Goal: Information Seeking & Learning: Learn about a topic

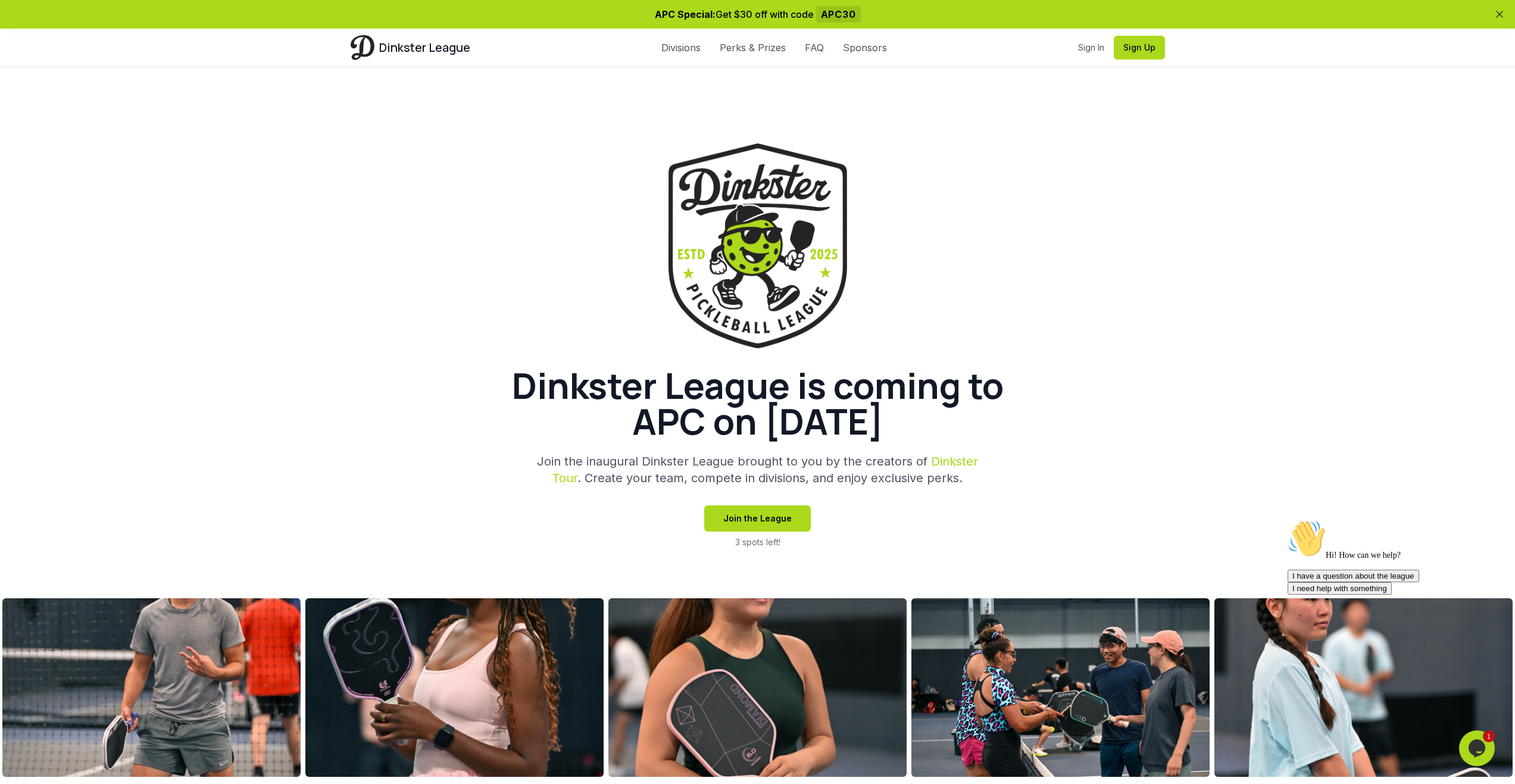
click at [810, 45] on link "FAQ" at bounding box center [814, 48] width 19 height 15
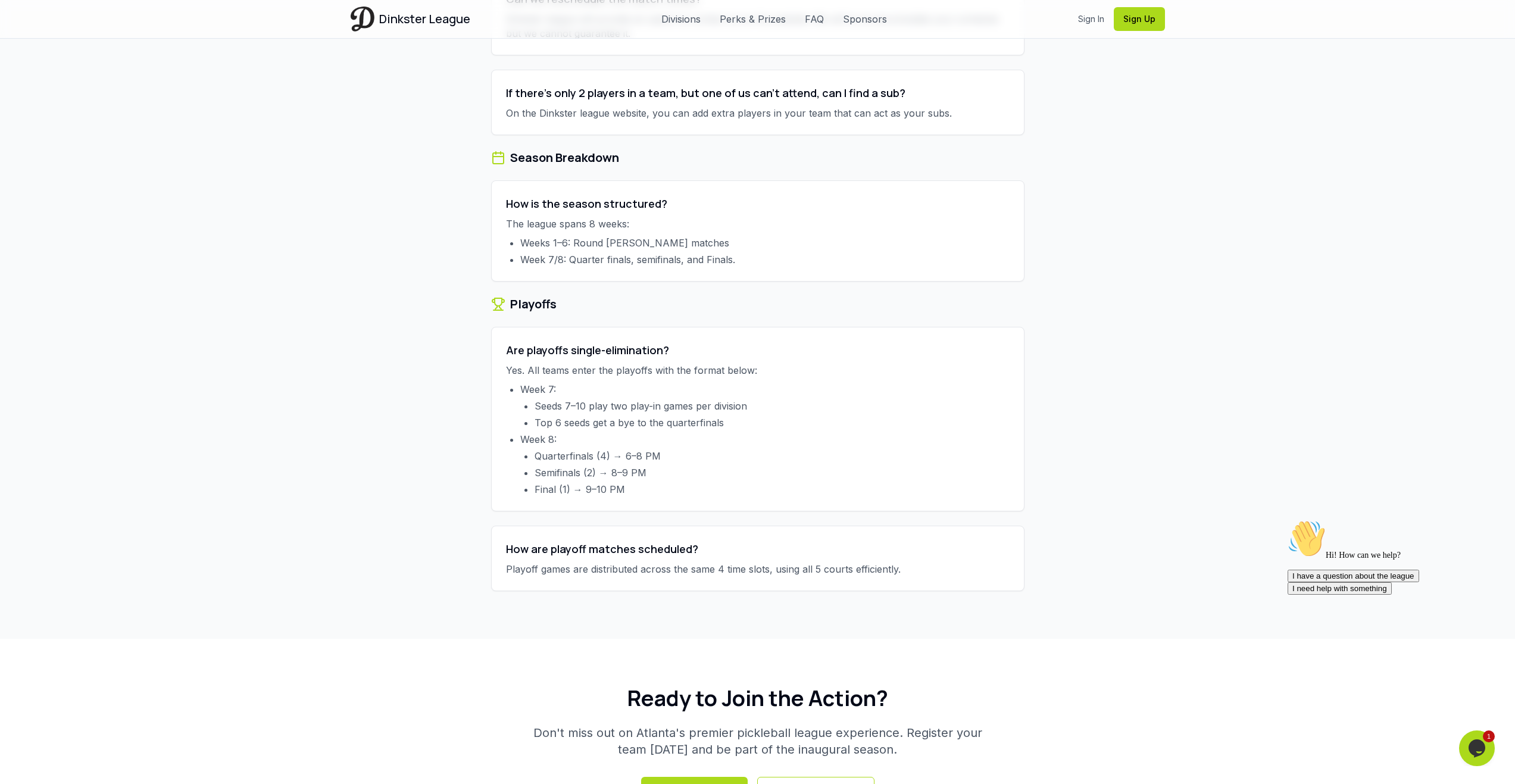
scroll to position [4034, 0]
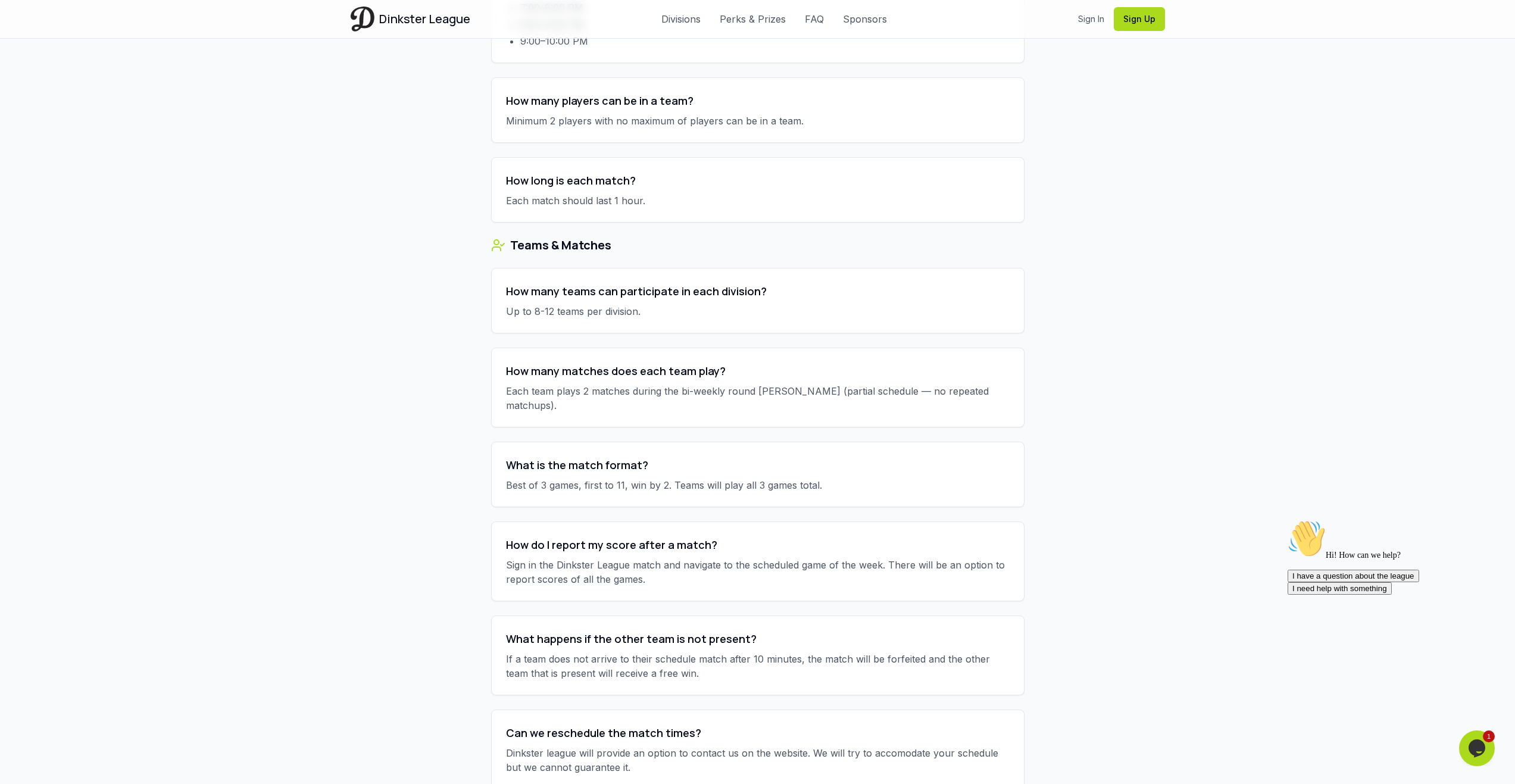
scroll to position [4107, 0]
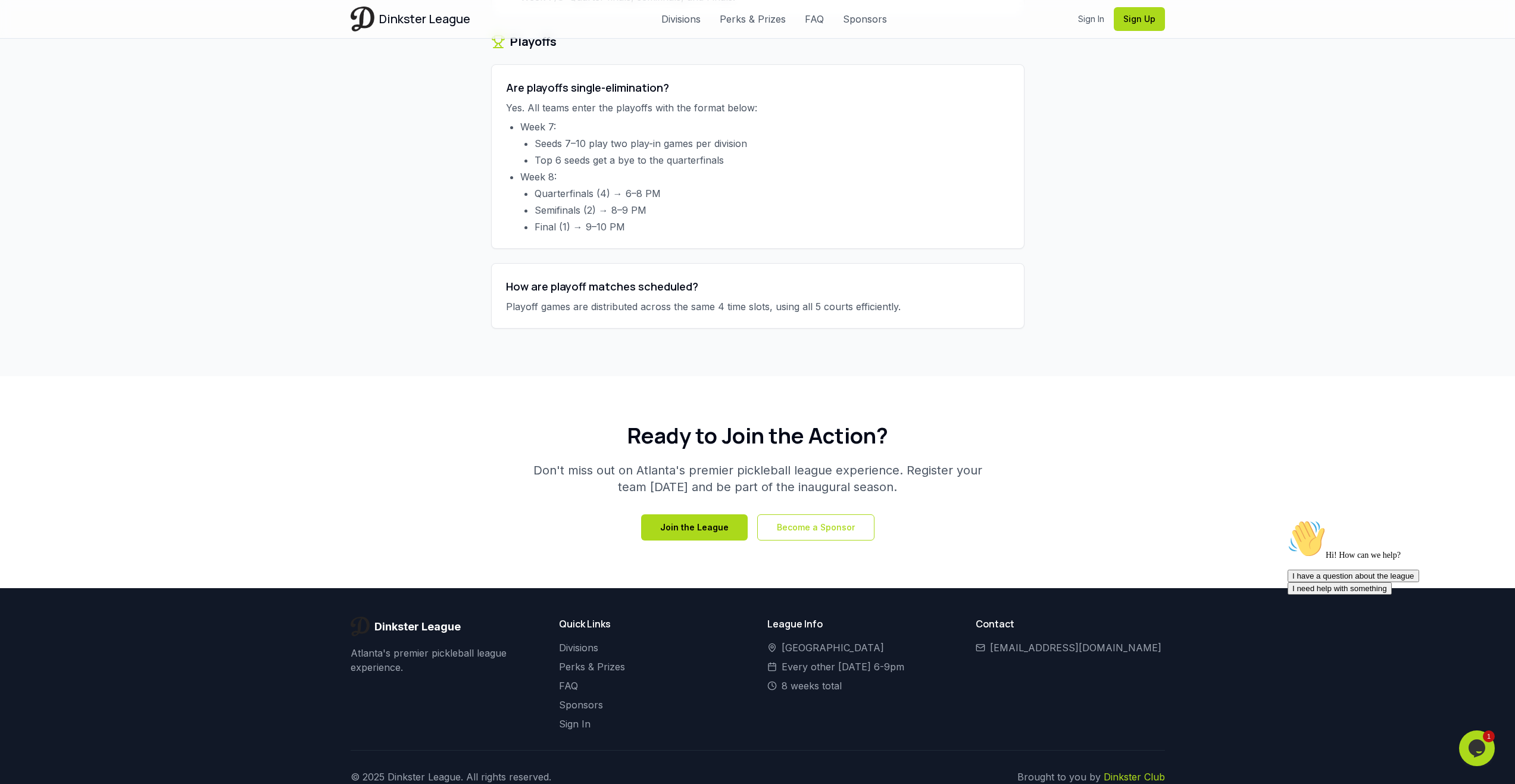
drag, startPoint x: 779, startPoint y: 617, endPoint x: 920, endPoint y: 621, distance: 141.1
click at [920, 640] on li "[GEOGRAPHIC_DATA]" at bounding box center [861, 648] width 189 height 15
copy span "[GEOGRAPHIC_DATA]"
